Goal: Complete application form

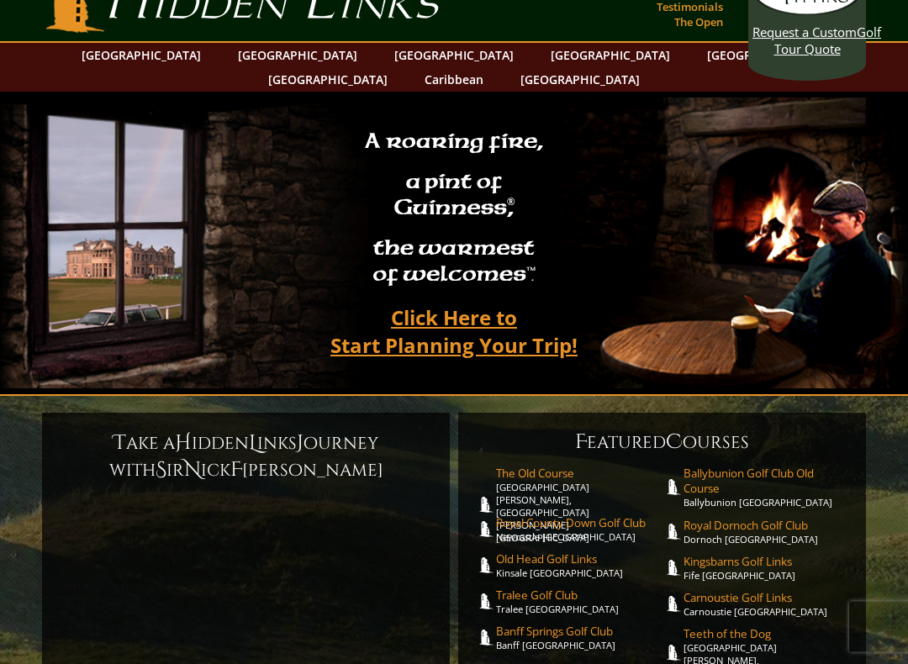
scroll to position [15, 0]
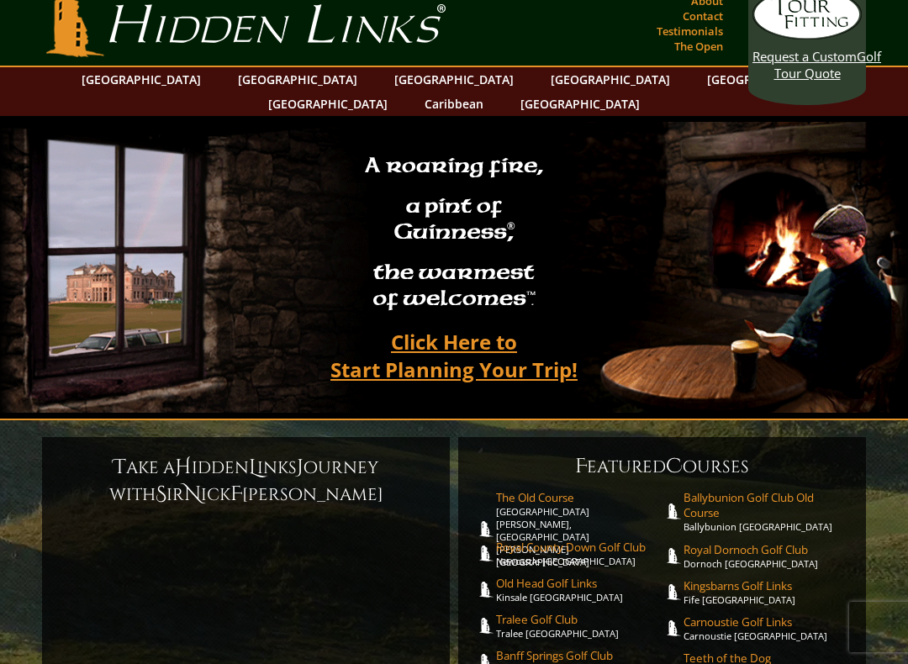
click at [255, 76] on link "[GEOGRAPHIC_DATA]" at bounding box center [297, 79] width 136 height 24
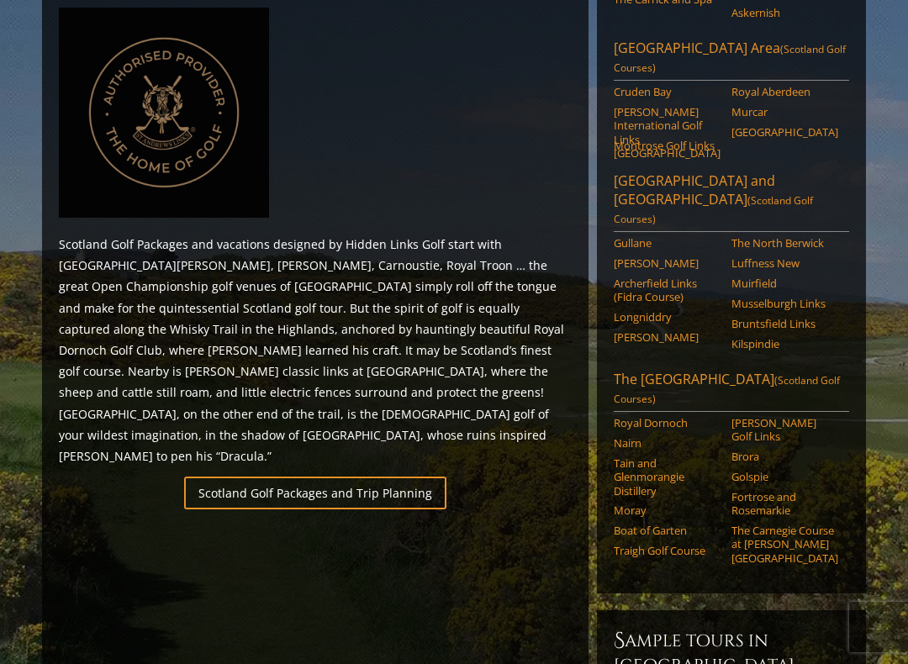
scroll to position [789, 0]
click at [633, 371] on link "The Scottish Highlands (Scotland Golf Courses)" at bounding box center [731, 392] width 235 height 42
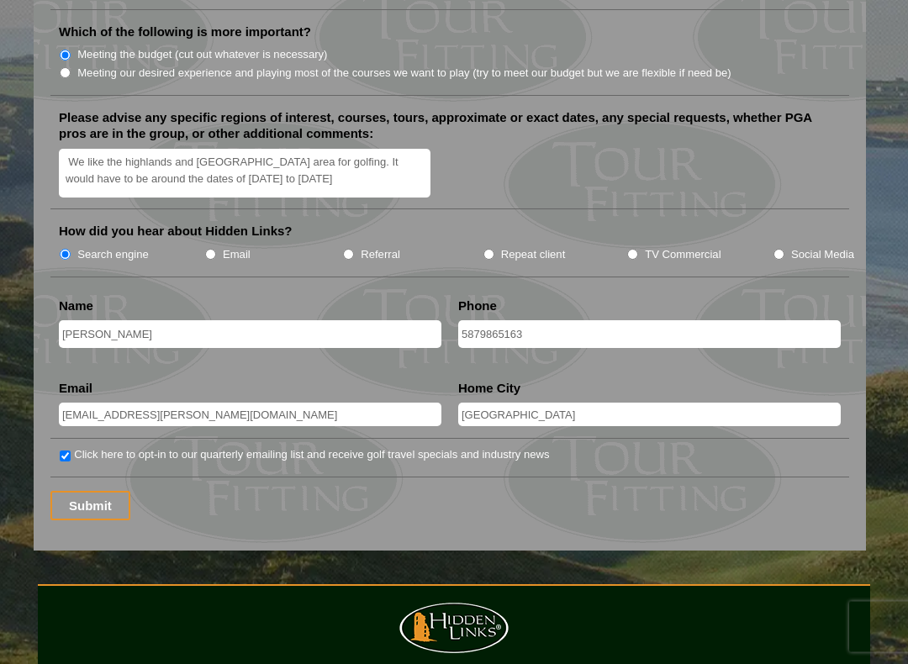
scroll to position [2078, 0]
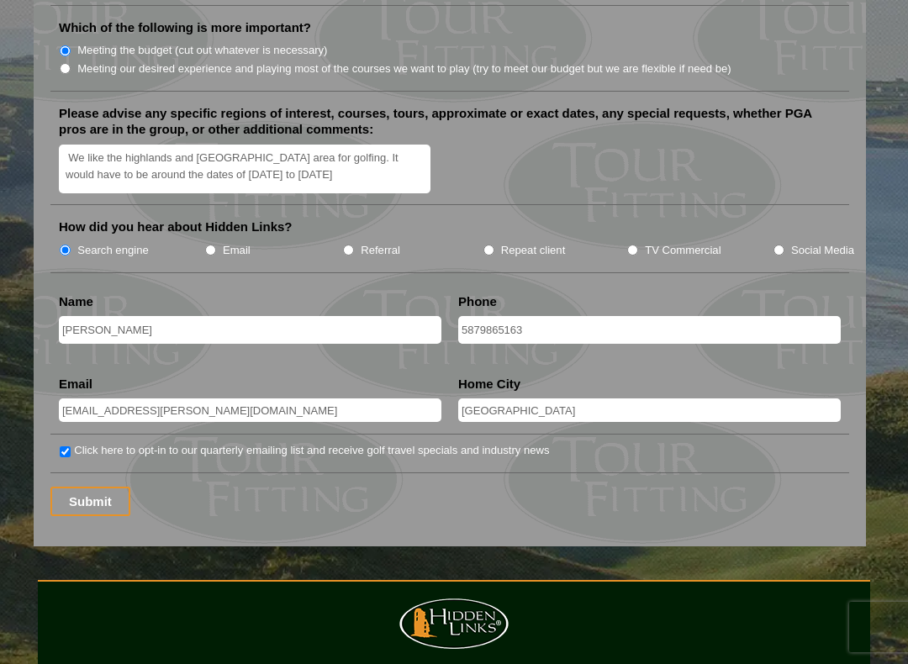
click at [98, 487] on input "Submit" at bounding box center [90, 501] width 80 height 29
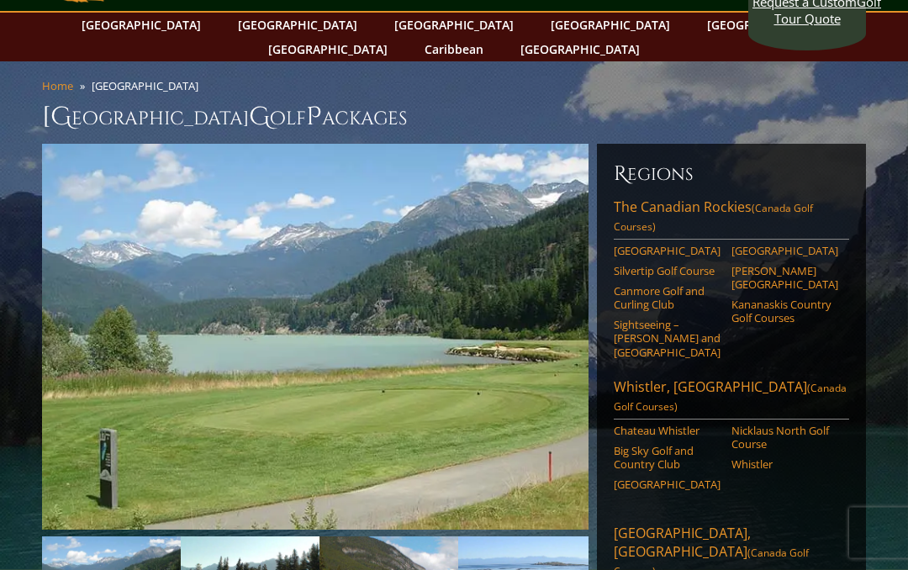
scroll to position [66, 0]
